Goal: Book appointment/travel/reservation

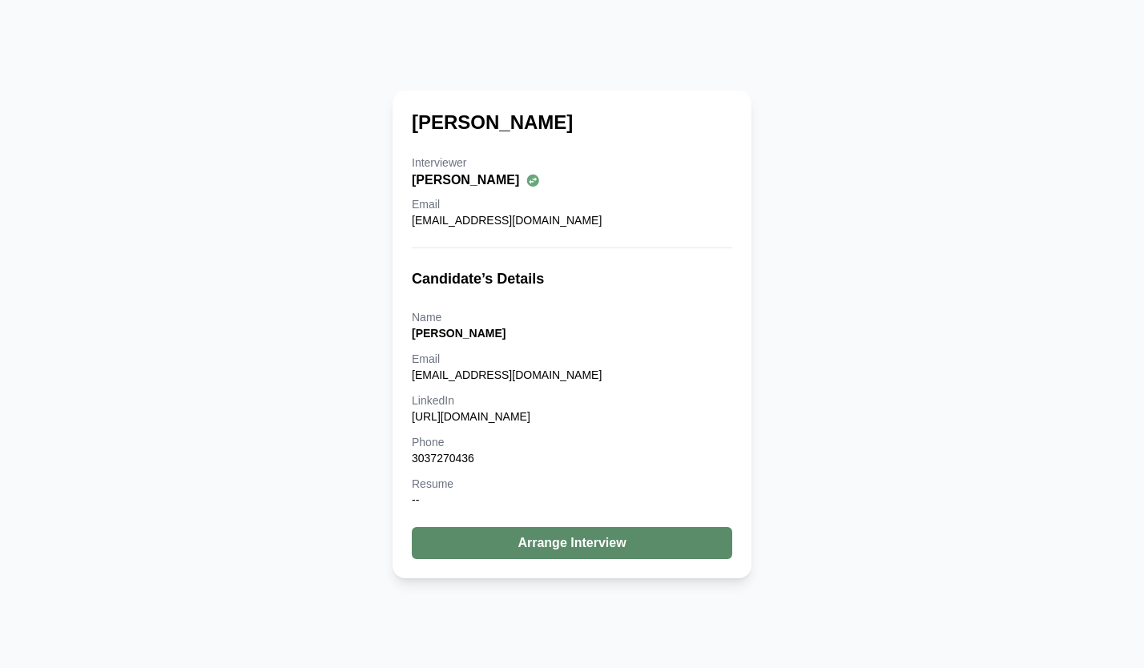
click at [567, 539] on button "Arrange Interview" at bounding box center [572, 543] width 321 height 32
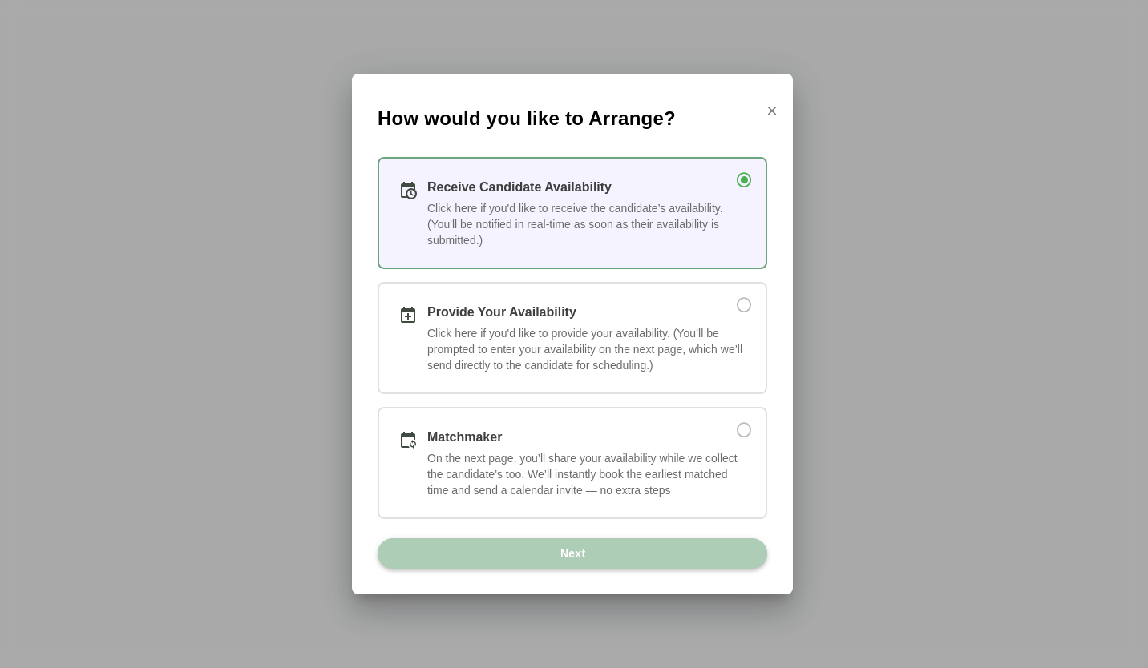
click at [664, 565] on button "Next" at bounding box center [572, 554] width 390 height 30
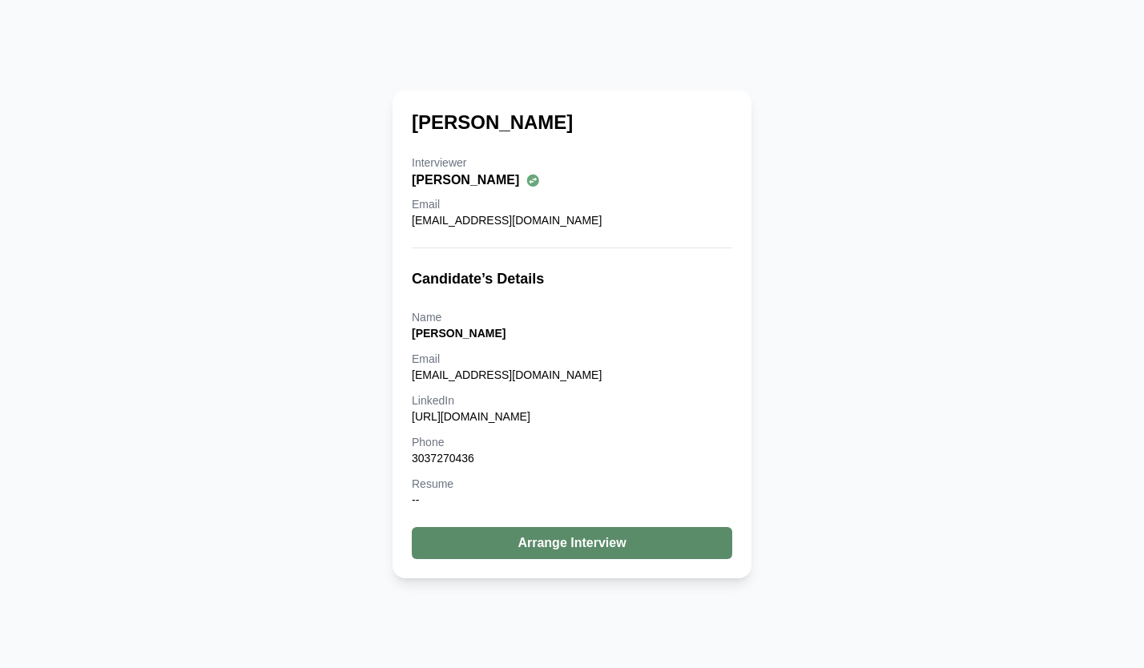
click at [568, 535] on button "Arrange Interview" at bounding box center [572, 543] width 321 height 32
